Goal: Transaction & Acquisition: Book appointment/travel/reservation

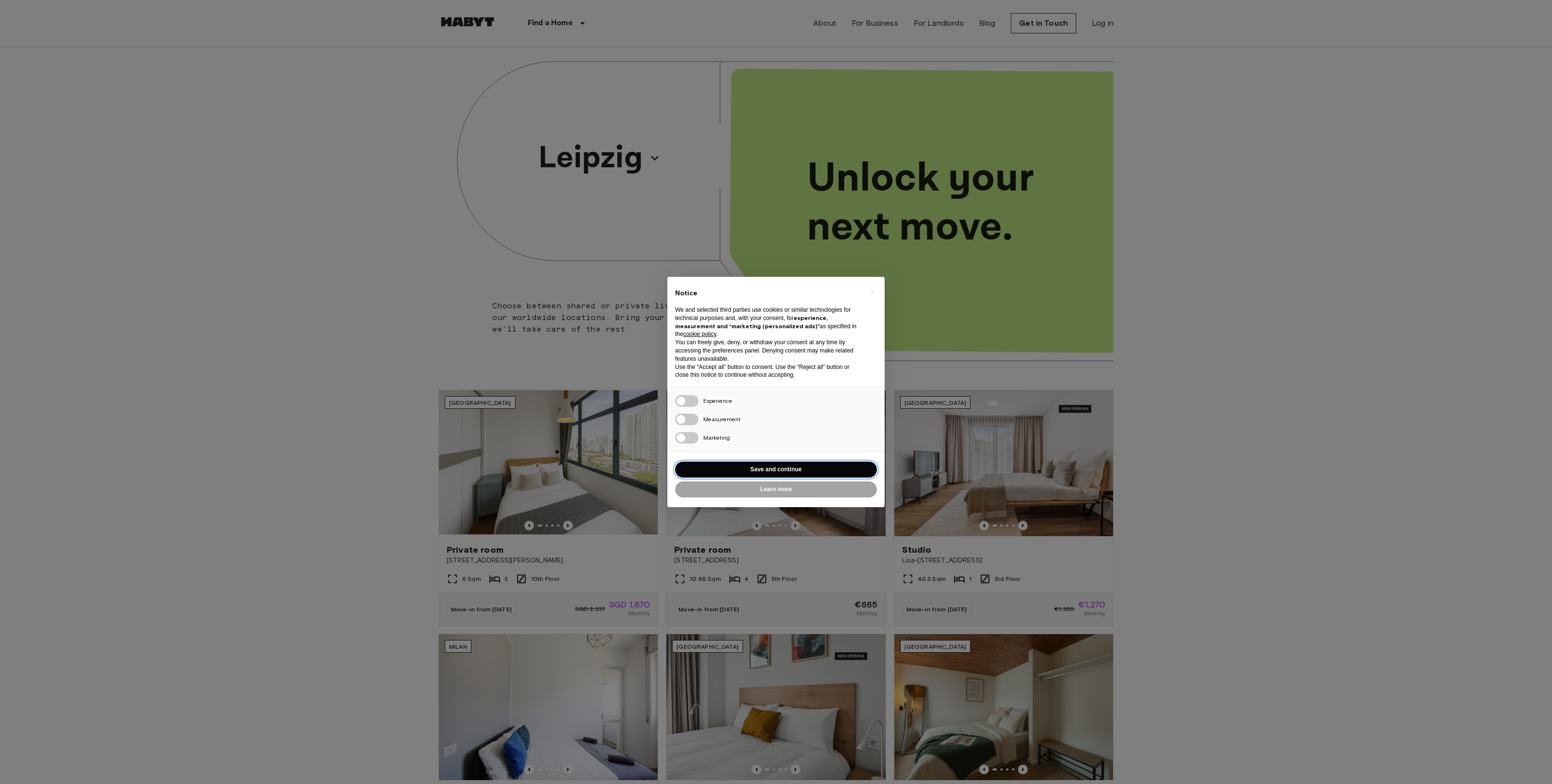
click at [813, 465] on button "Save and continue" at bounding box center [776, 469] width 202 height 16
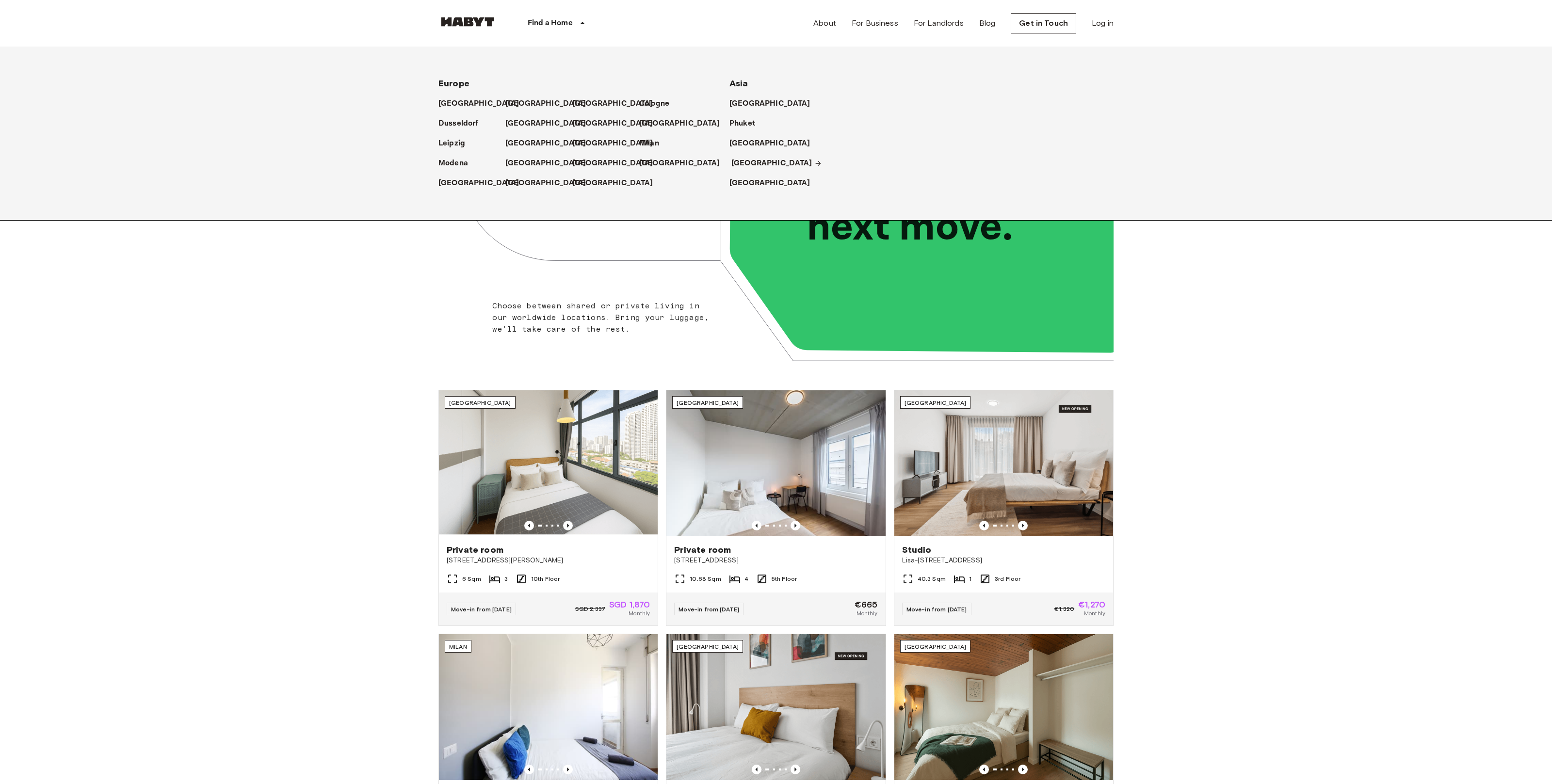
click at [748, 163] on p "[GEOGRAPHIC_DATA]" at bounding box center [772, 163] width 81 height 11
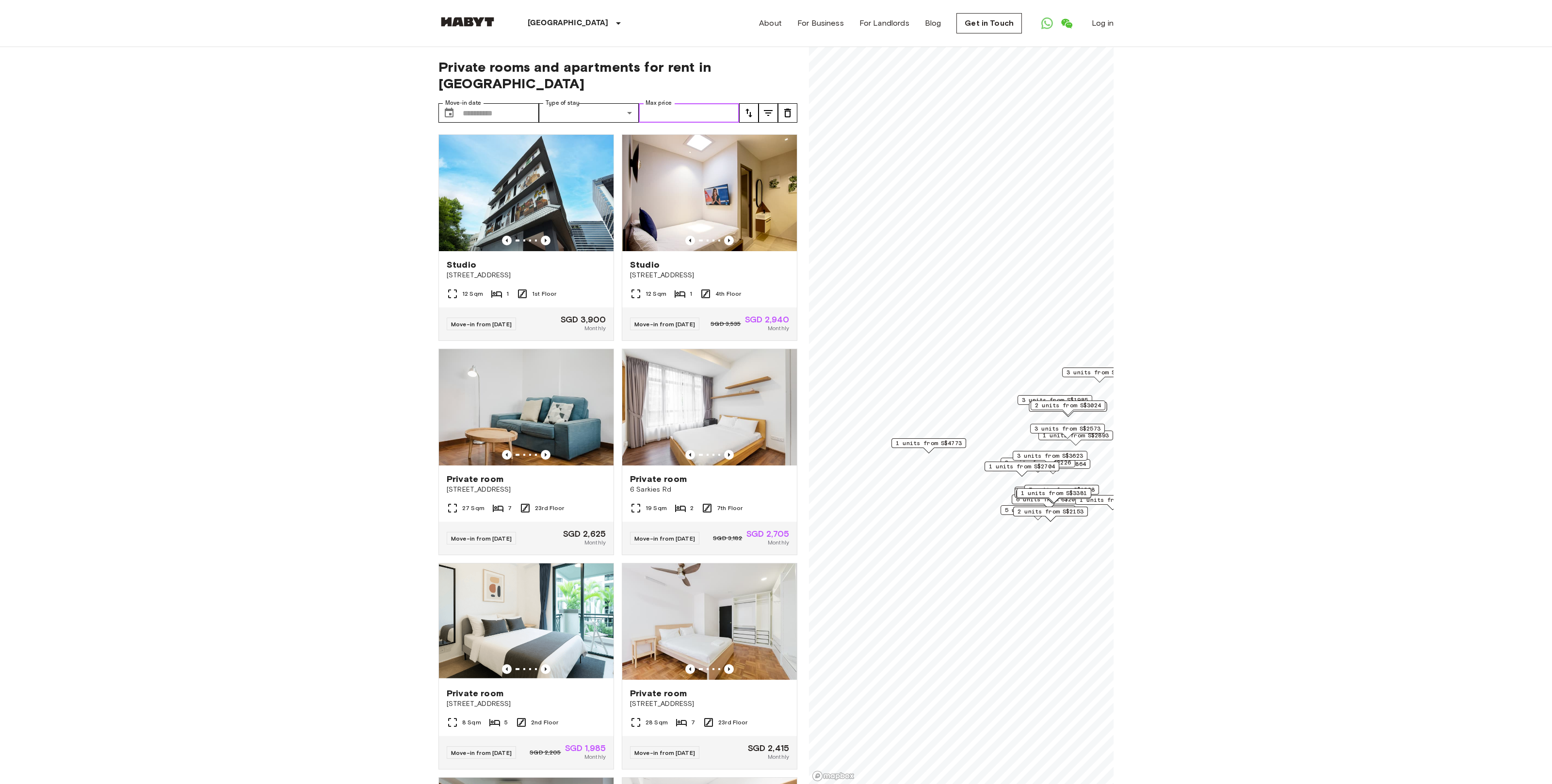
click at [673, 103] on input "Max price" at bounding box center [689, 113] width 101 height 19
type input "****"
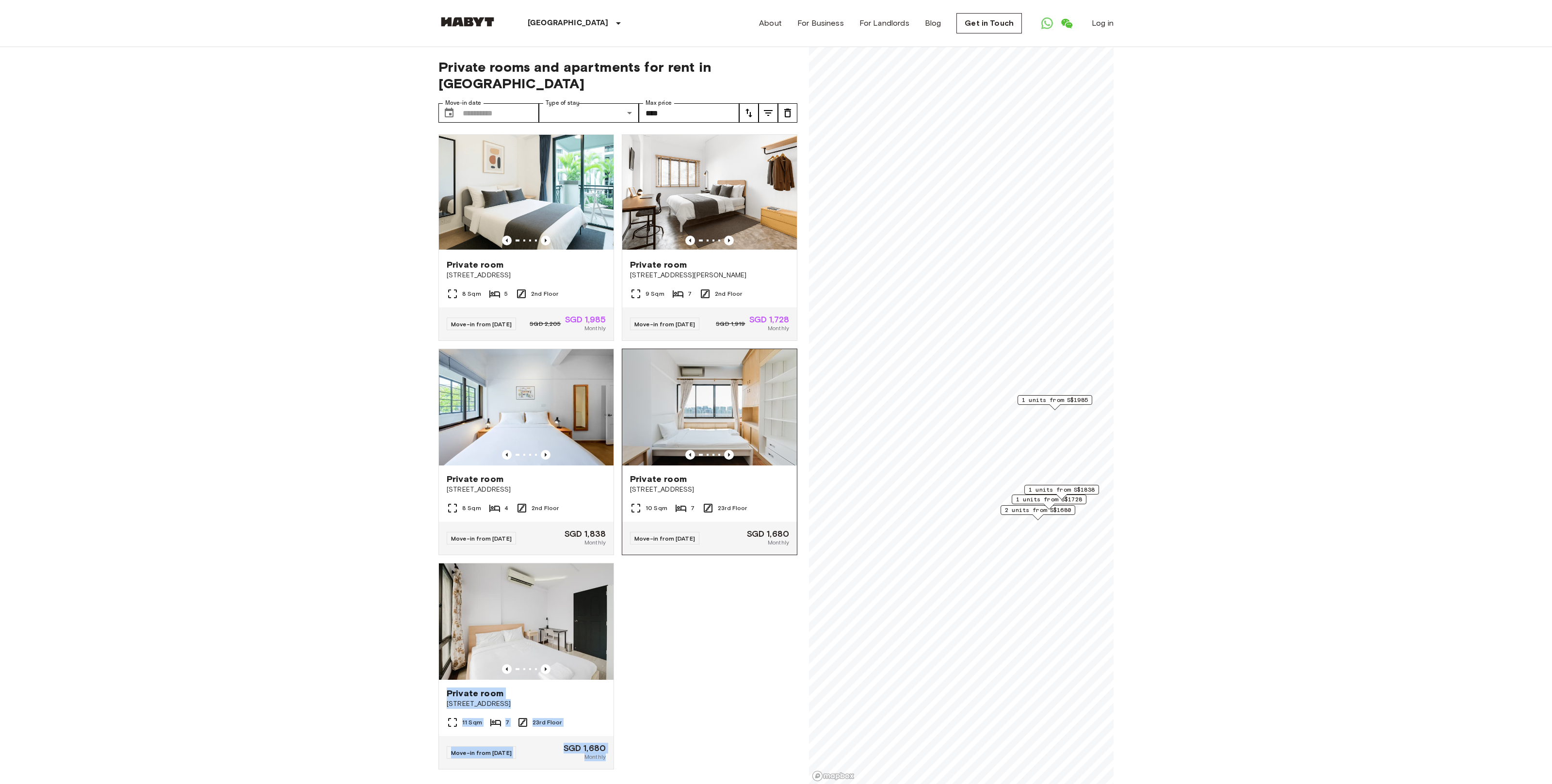
click at [661, 485] on span "[STREET_ADDRESS]" at bounding box center [710, 490] width 159 height 10
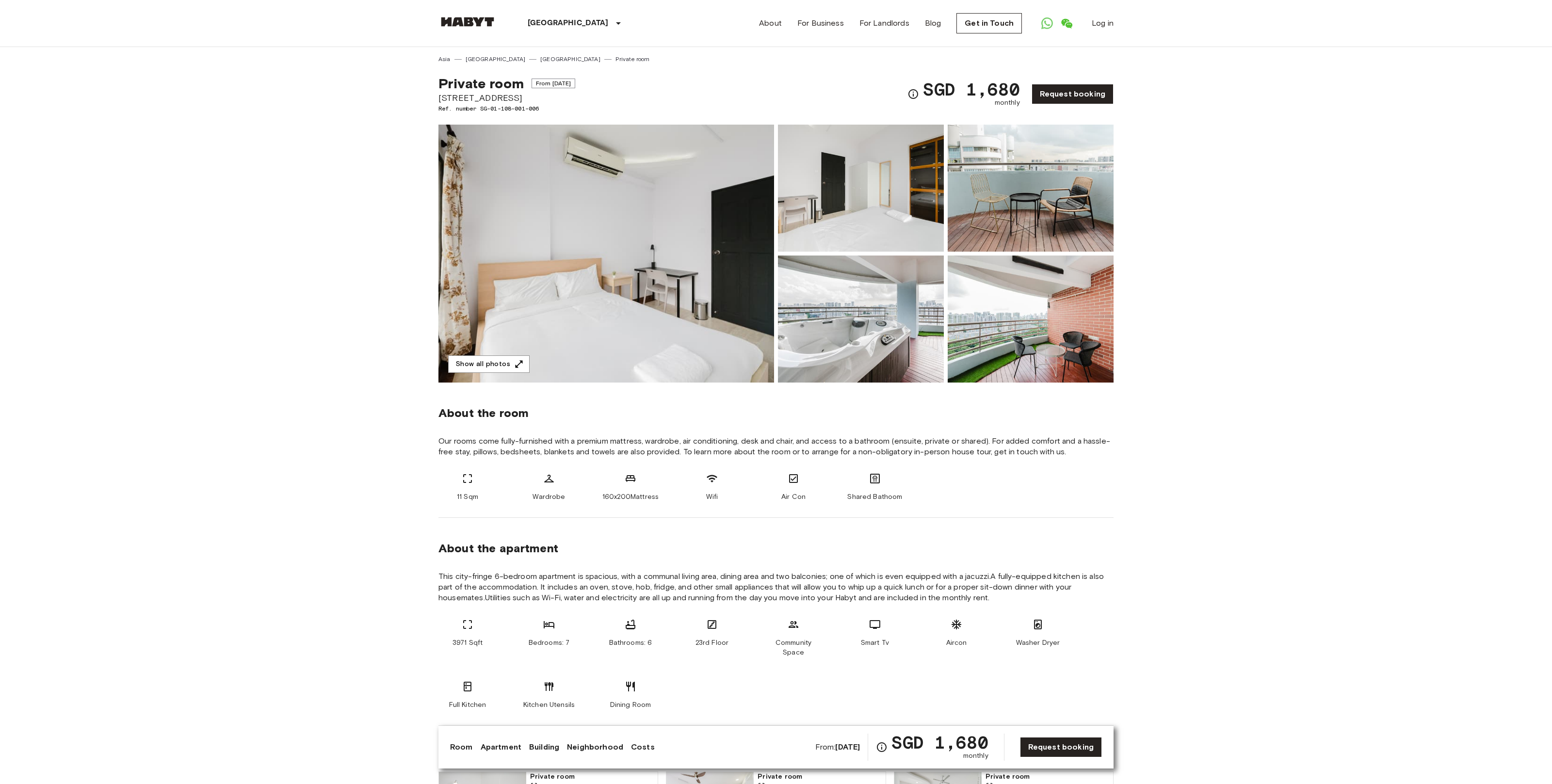
click at [881, 186] on img at bounding box center [860, 188] width 166 height 127
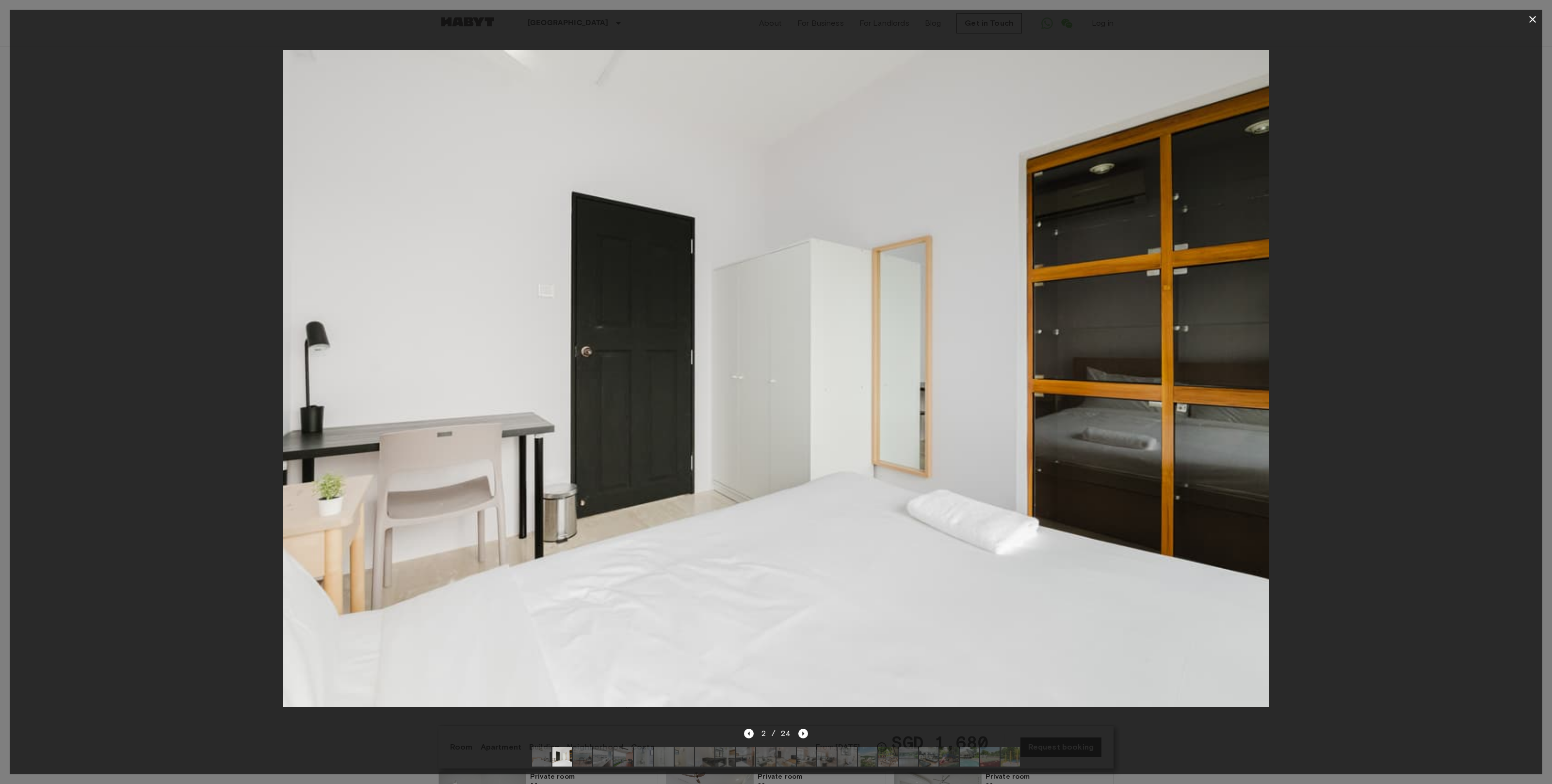
click at [1304, 247] on div at bounding box center [776, 378] width 1533 height 698
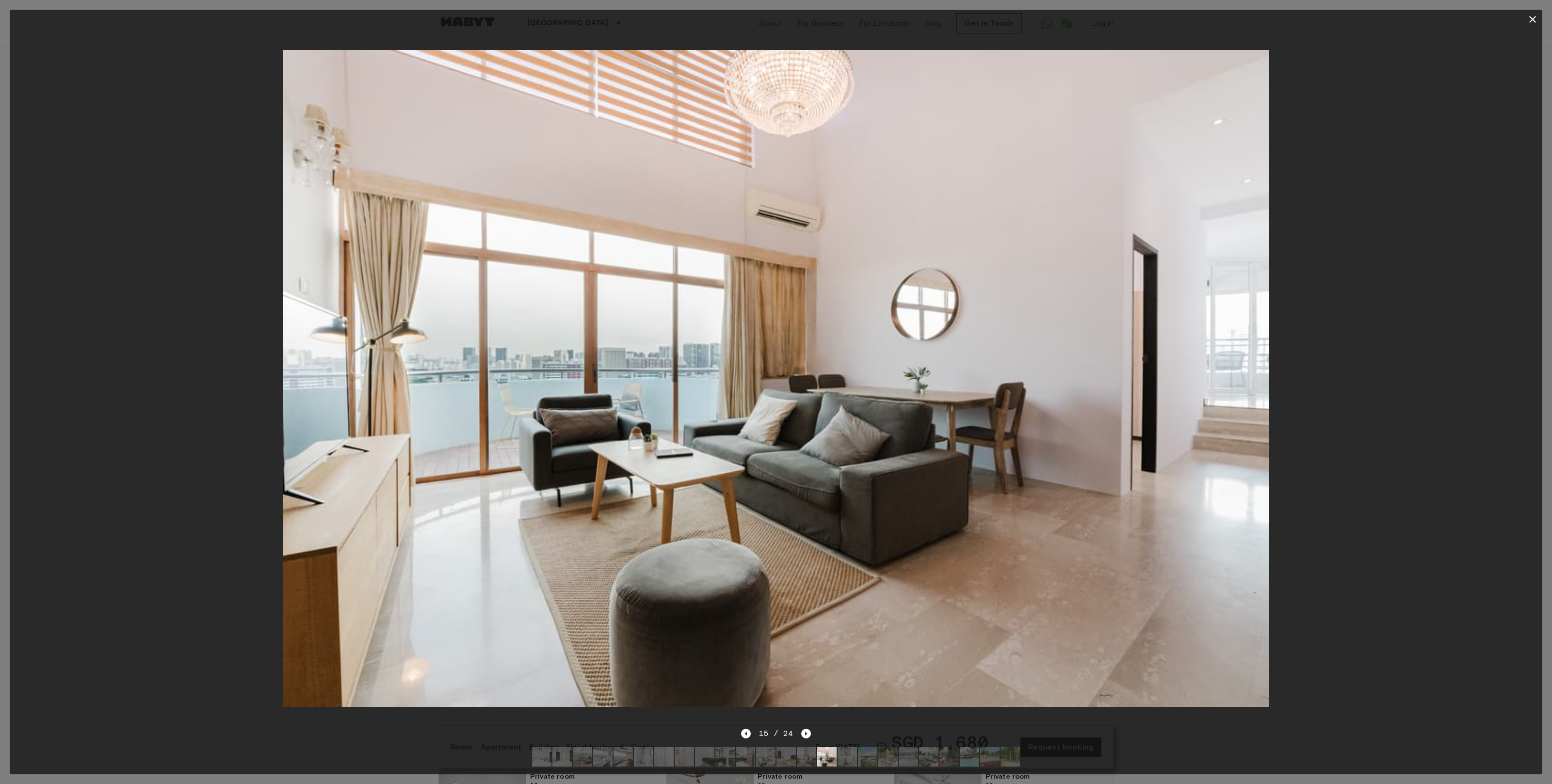
click at [1531, 17] on icon "button" at bounding box center [1532, 19] width 7 height 7
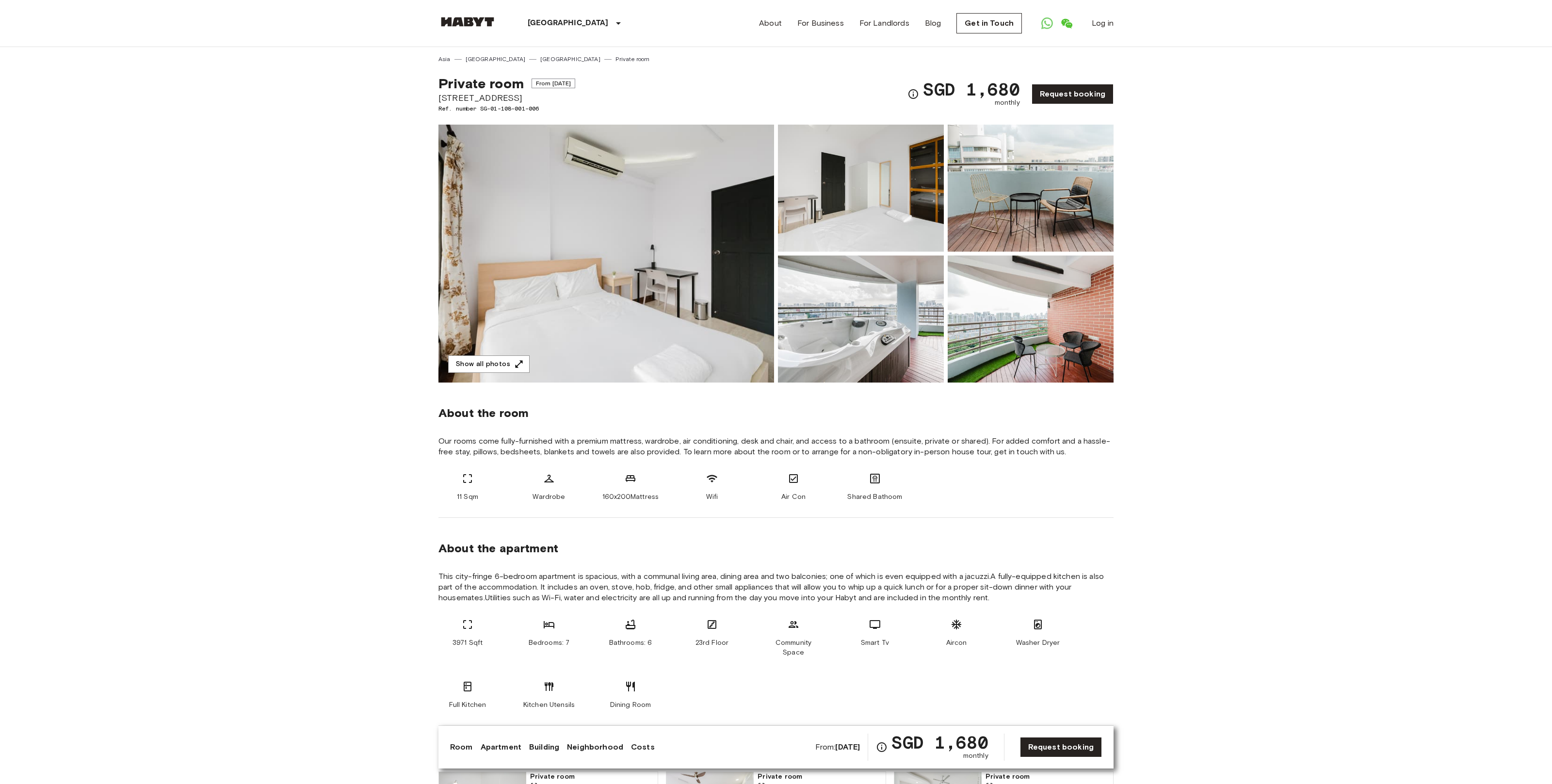
click at [446, 94] on span "[STREET_ADDRESS]" at bounding box center [507, 98] width 137 height 13
copy span "[STREET_ADDRESS]"
